Goal: Transaction & Acquisition: Subscribe to service/newsletter

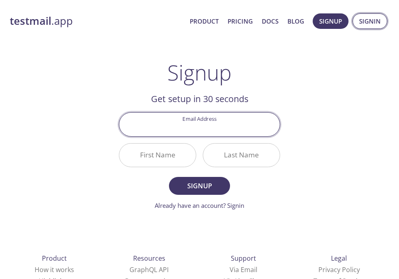
click at [365, 24] on span "Signin" at bounding box center [370, 21] width 22 height 11
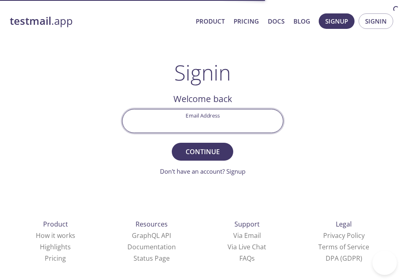
click at [203, 124] on input "Email Address" at bounding box center [203, 121] width 160 height 23
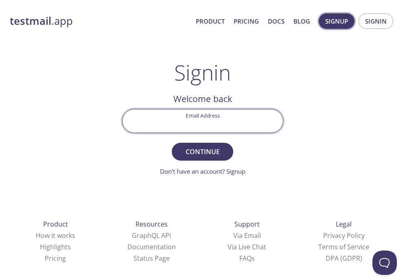
click at [339, 21] on span "Signup" at bounding box center [336, 21] width 23 height 11
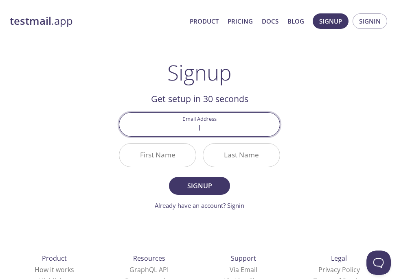
type input "[EMAIL_ADDRESS][DOMAIN_NAME]"
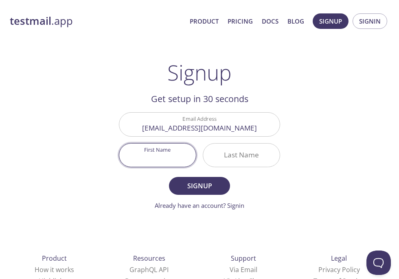
click at [154, 155] on input "First Name" at bounding box center [157, 155] width 77 height 23
type input "[PERSON_NAME]"
click at [227, 160] on input "Last Name" at bounding box center [241, 155] width 77 height 23
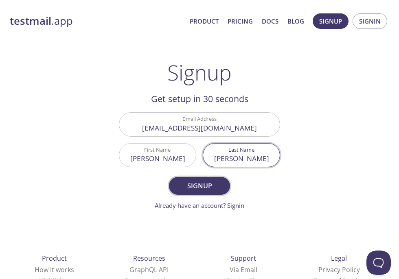
type input "[PERSON_NAME]"
click at [208, 191] on span "Signup" at bounding box center [199, 185] width 43 height 11
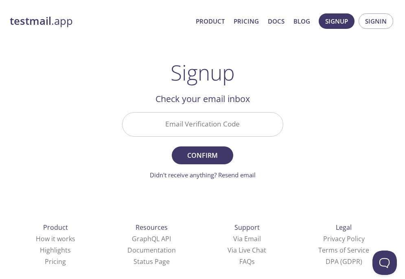
click at [174, 116] on input "Email Verification Code" at bounding box center [203, 124] width 160 height 23
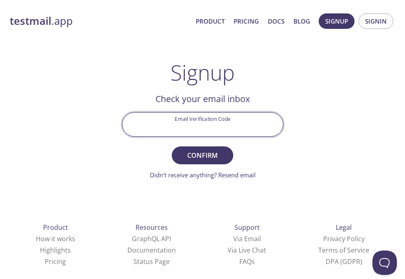
paste input "RC91MHF"
type input "RC91MHF"
click at [215, 154] on span "Confirm" at bounding box center [202, 155] width 43 height 11
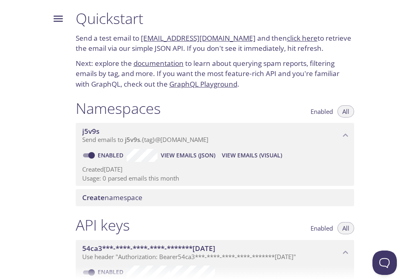
click at [57, 13] on icon "Menu" at bounding box center [58, 19] width 12 height 12
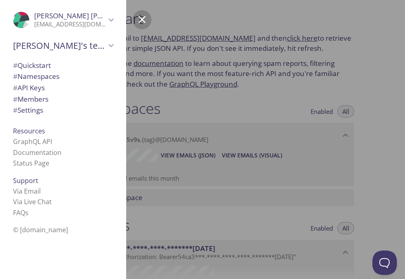
click at [106, 46] on icon "Kelvin's team" at bounding box center [111, 45] width 11 height 11
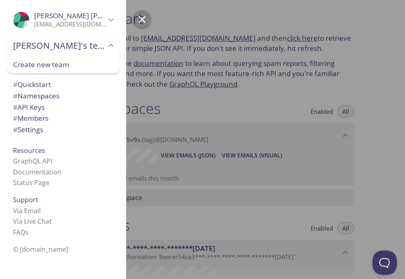
click at [37, 128] on span "# Settings" at bounding box center [28, 129] width 30 height 9
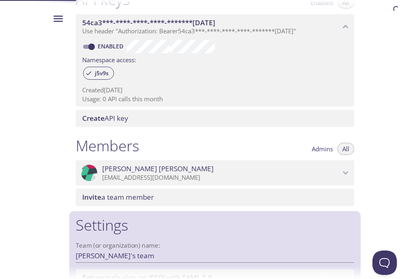
scroll to position [292, 0]
